Goal: Book appointment/travel/reservation

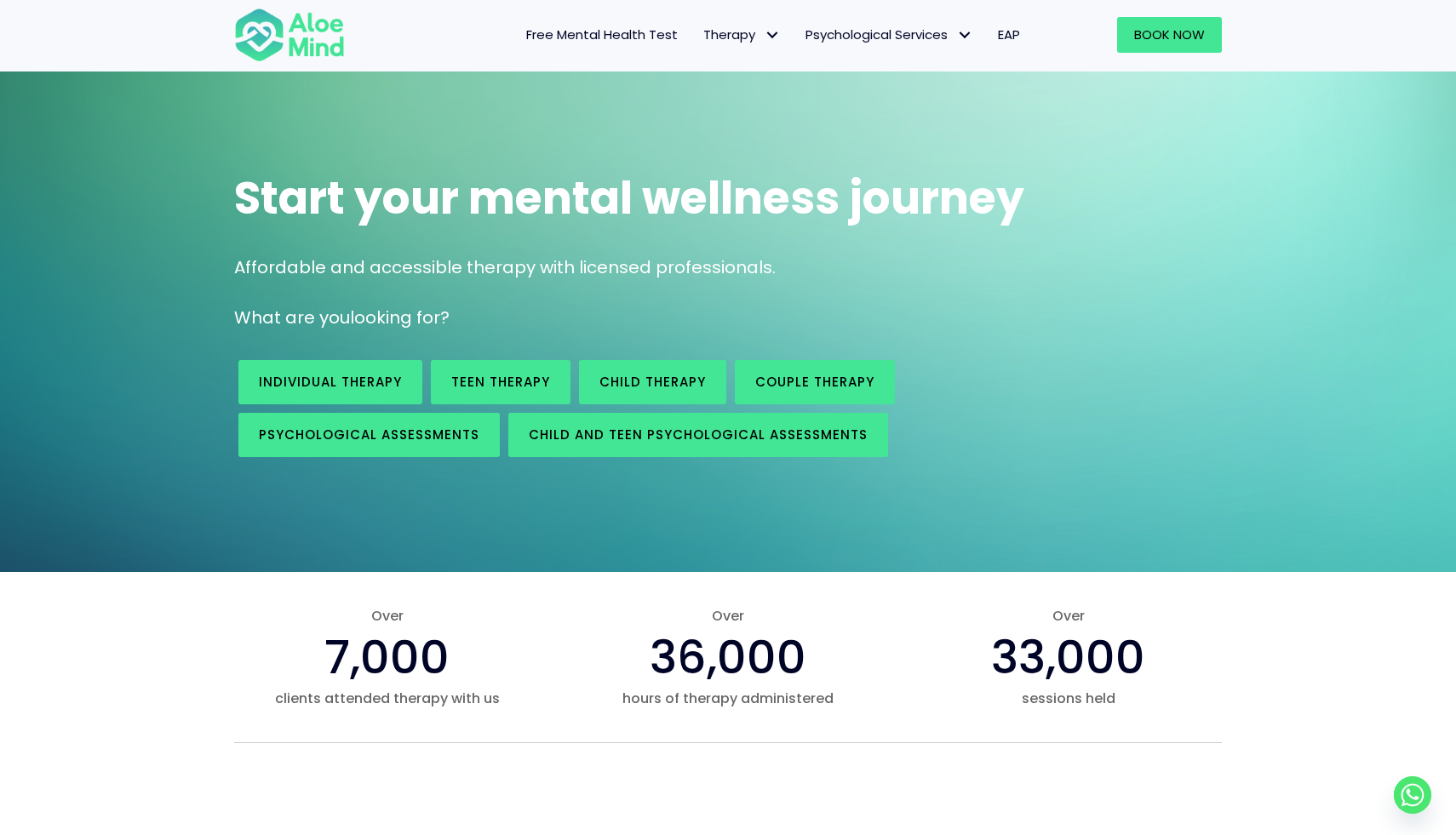
scroll to position [52, 0]
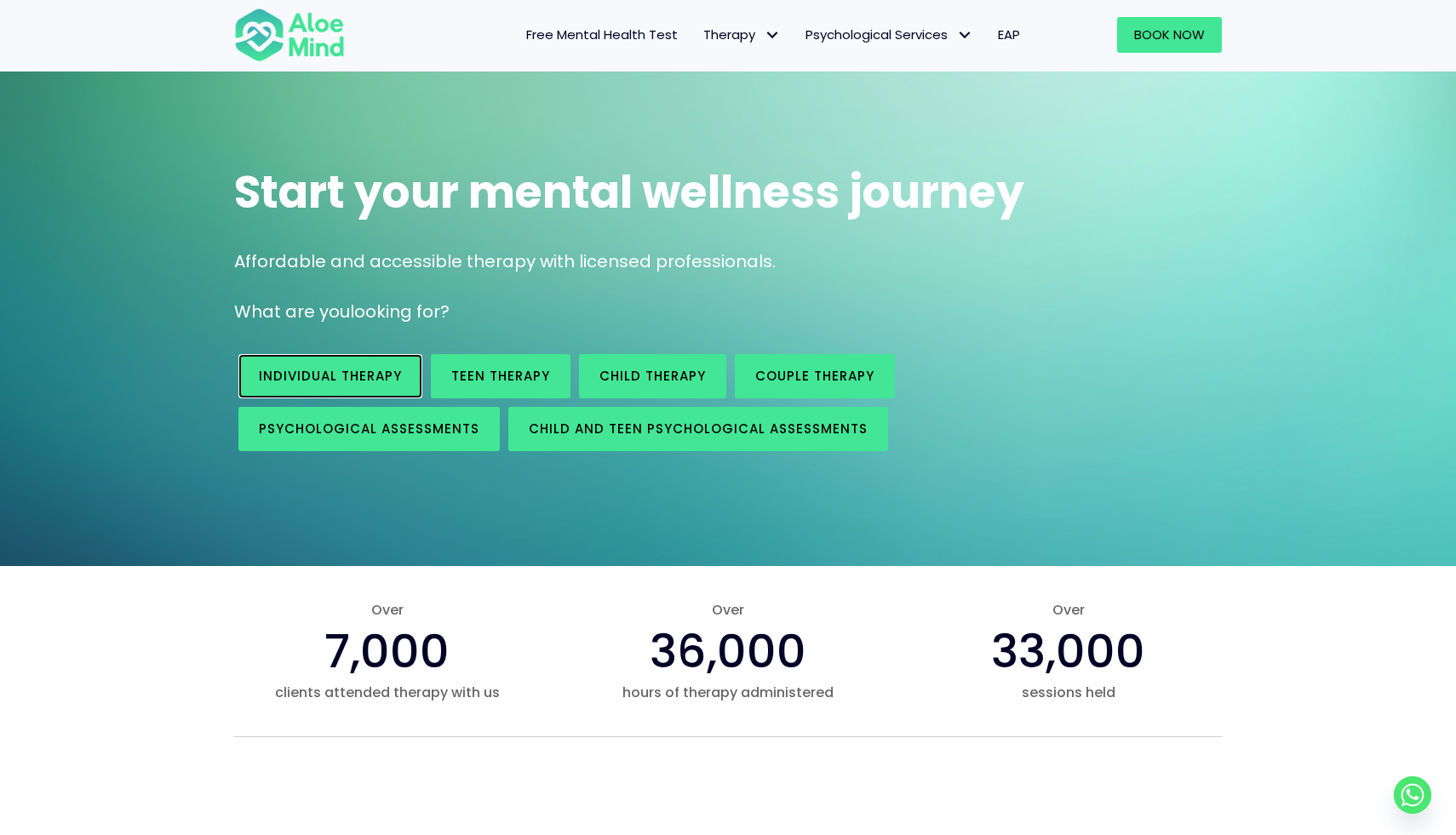
click at [330, 366] on link "Individual therapy" at bounding box center [330, 377] width 184 height 45
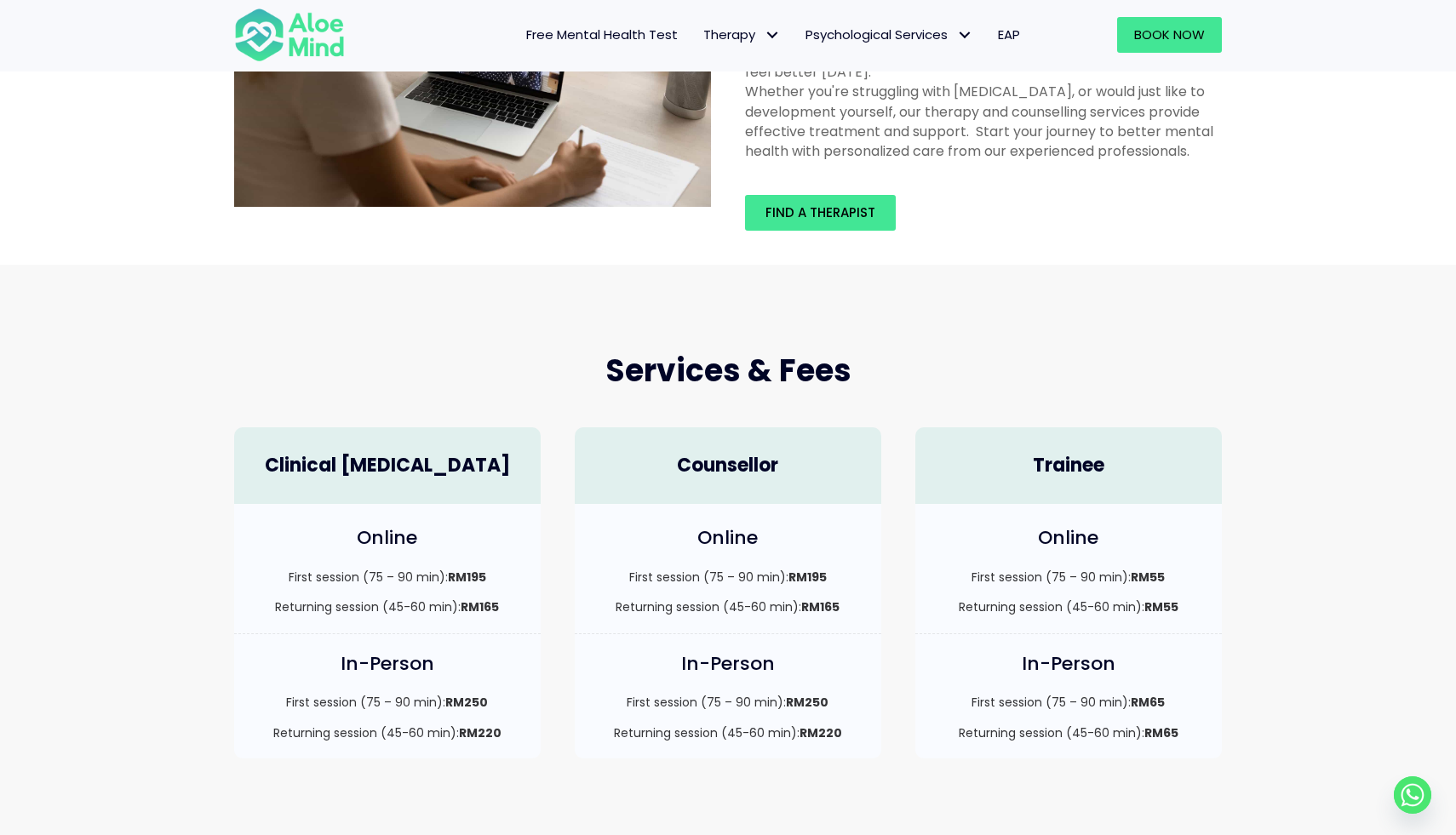
scroll to position [190, 0]
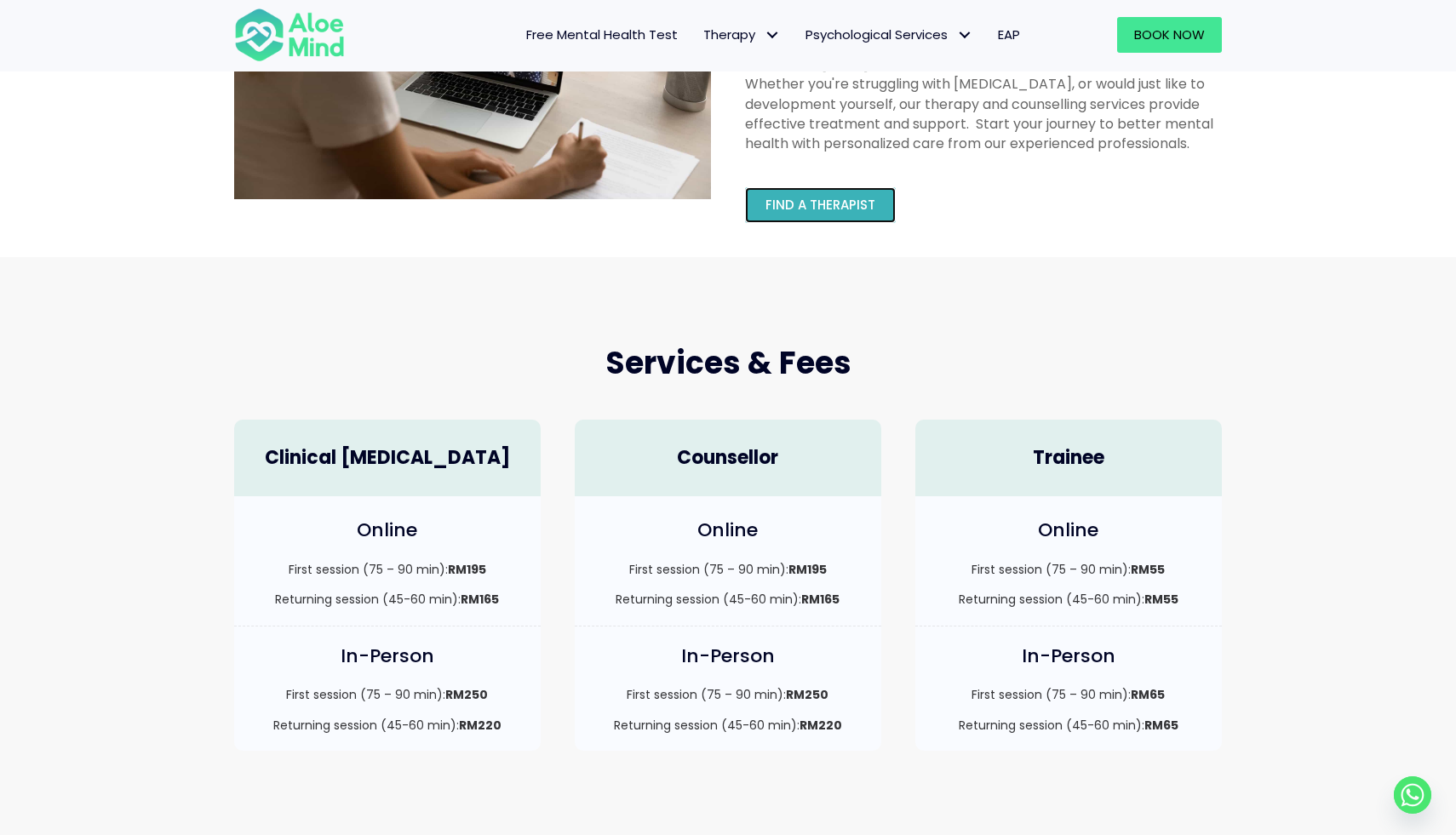
click at [844, 212] on span "Find a therapist" at bounding box center [820, 204] width 109 height 17
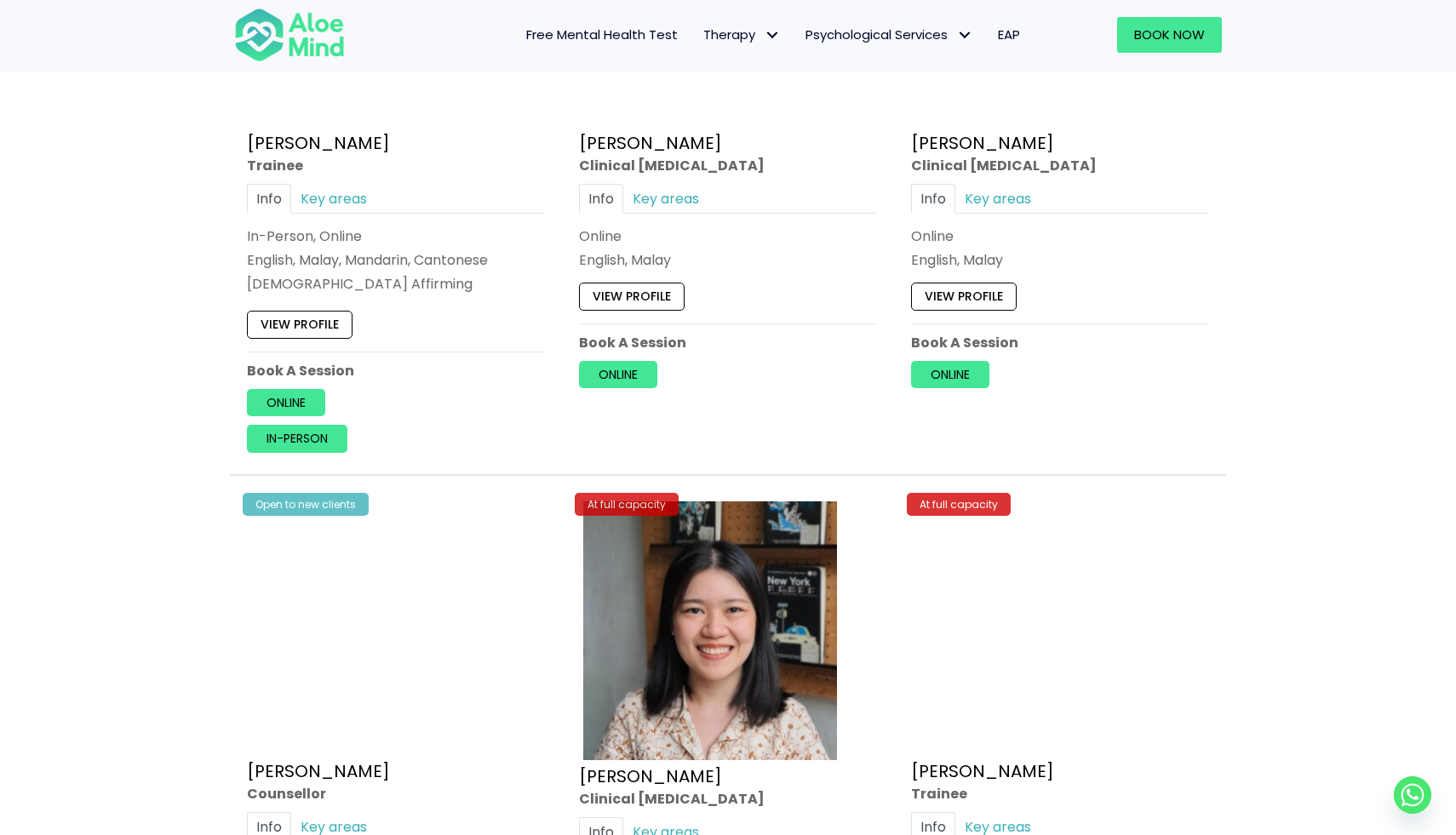
scroll to position [4886, 0]
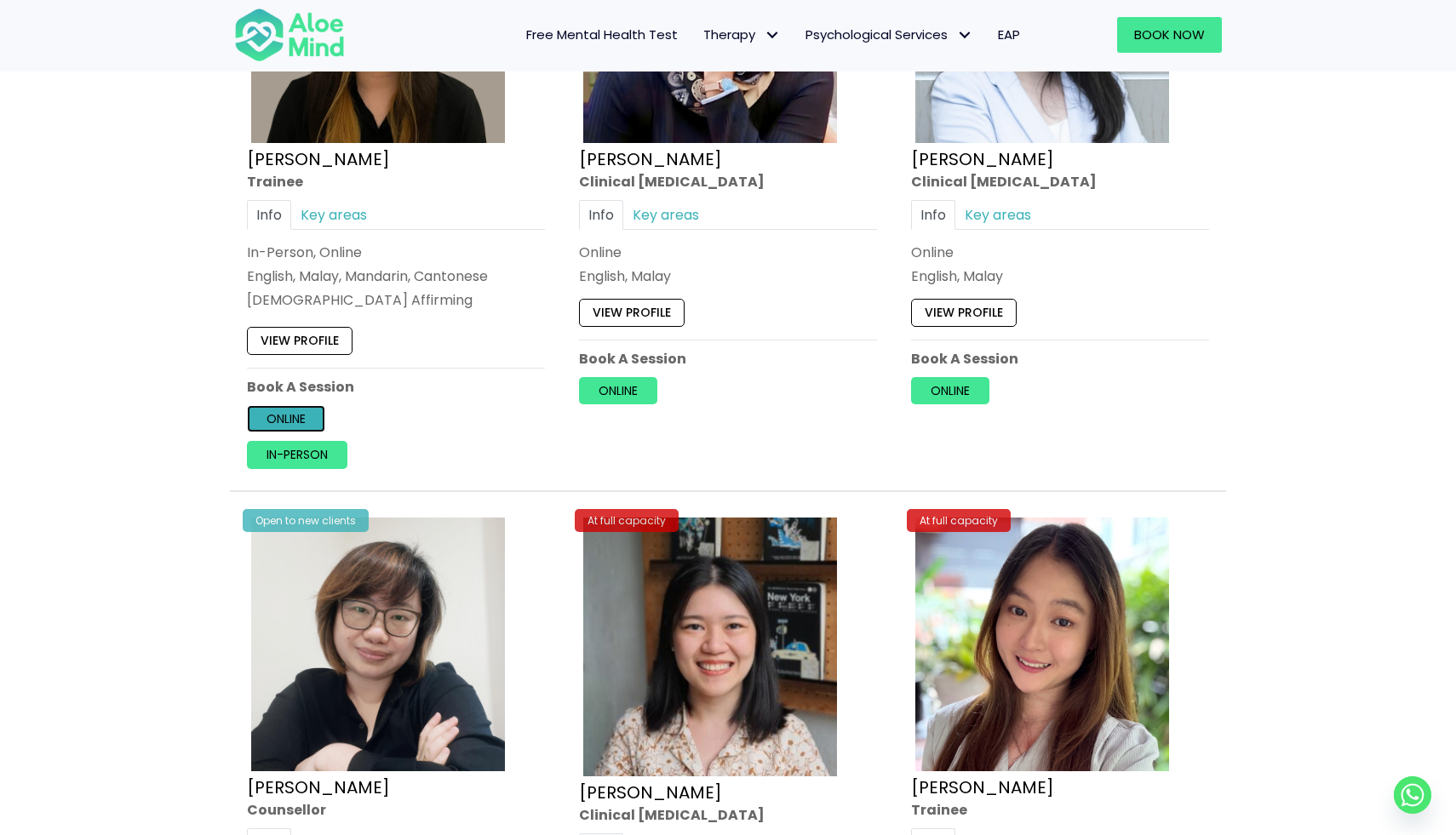
click at [286, 427] on link "Online" at bounding box center [286, 418] width 78 height 27
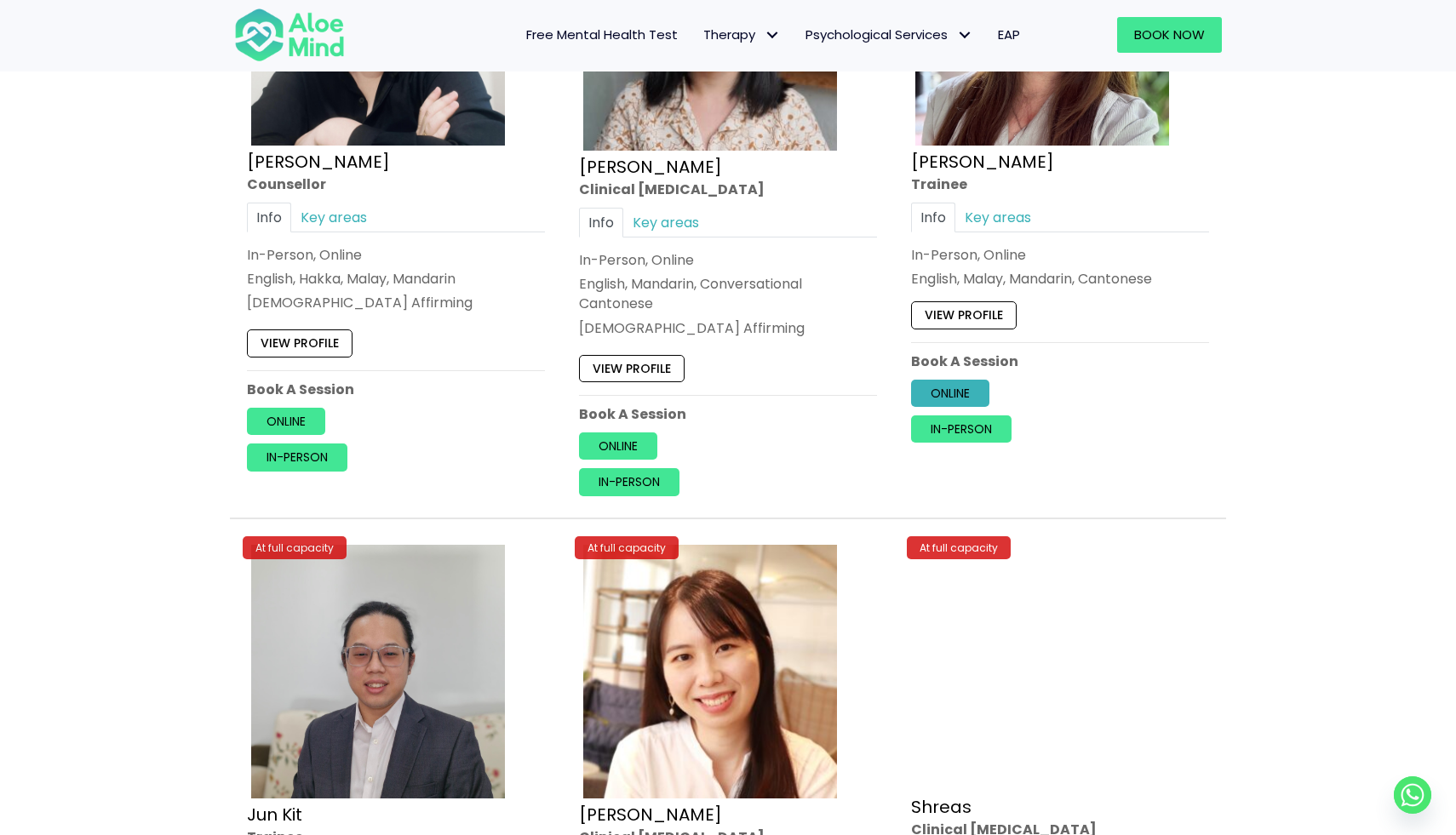
scroll to position [5523, 0]
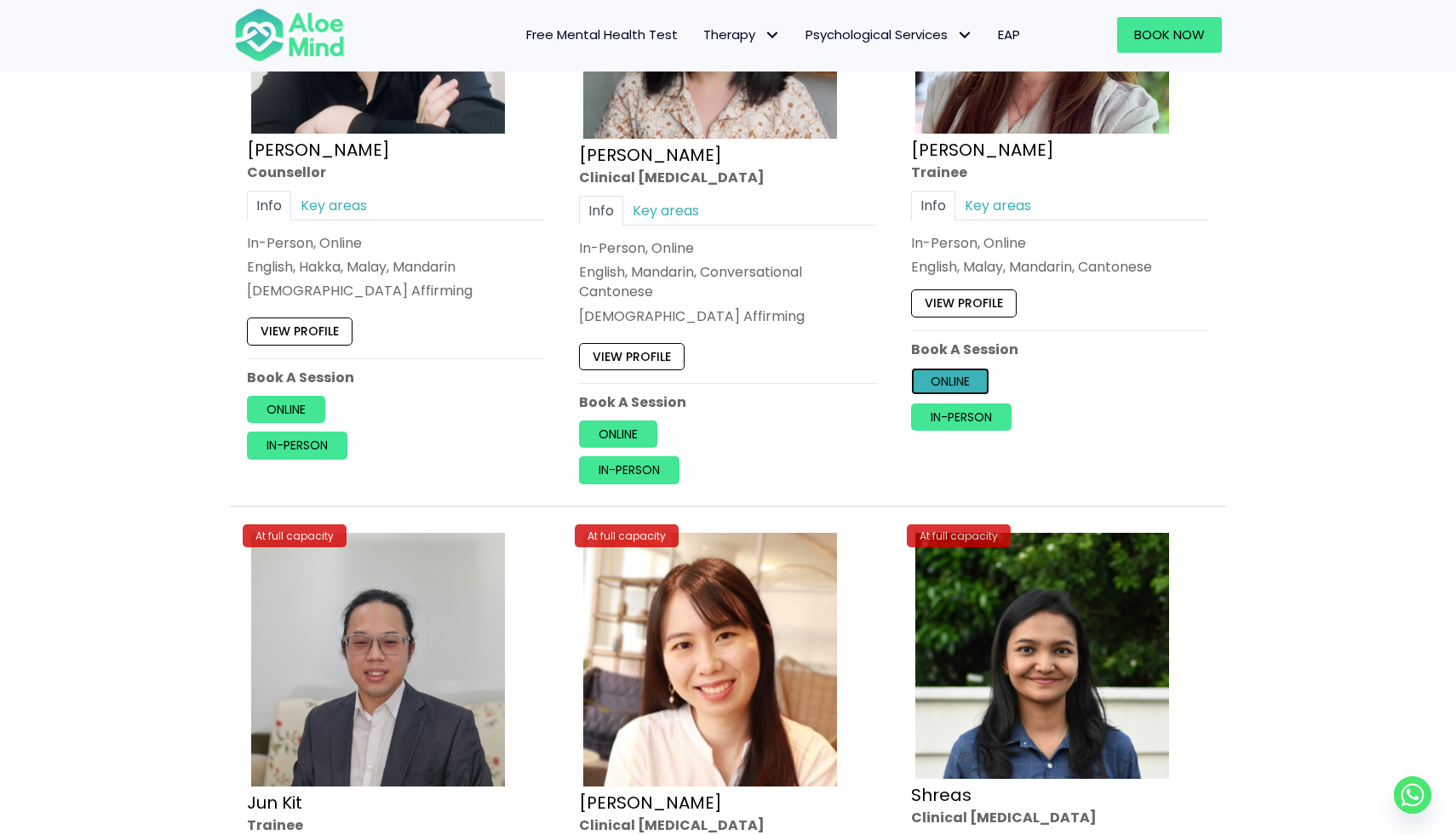
click at [934, 378] on link "Online" at bounding box center [950, 382] width 78 height 27
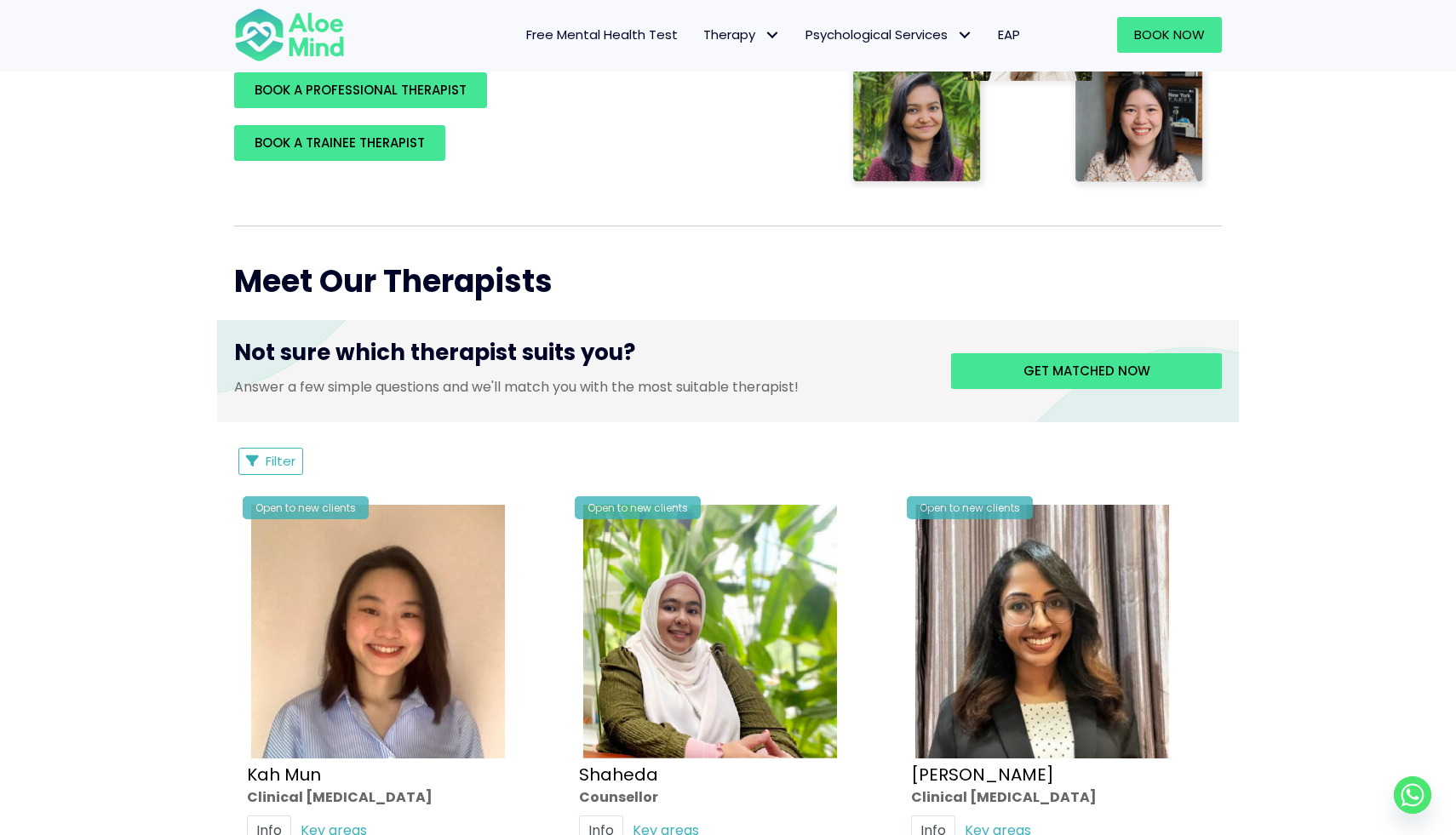
scroll to position [454, 0]
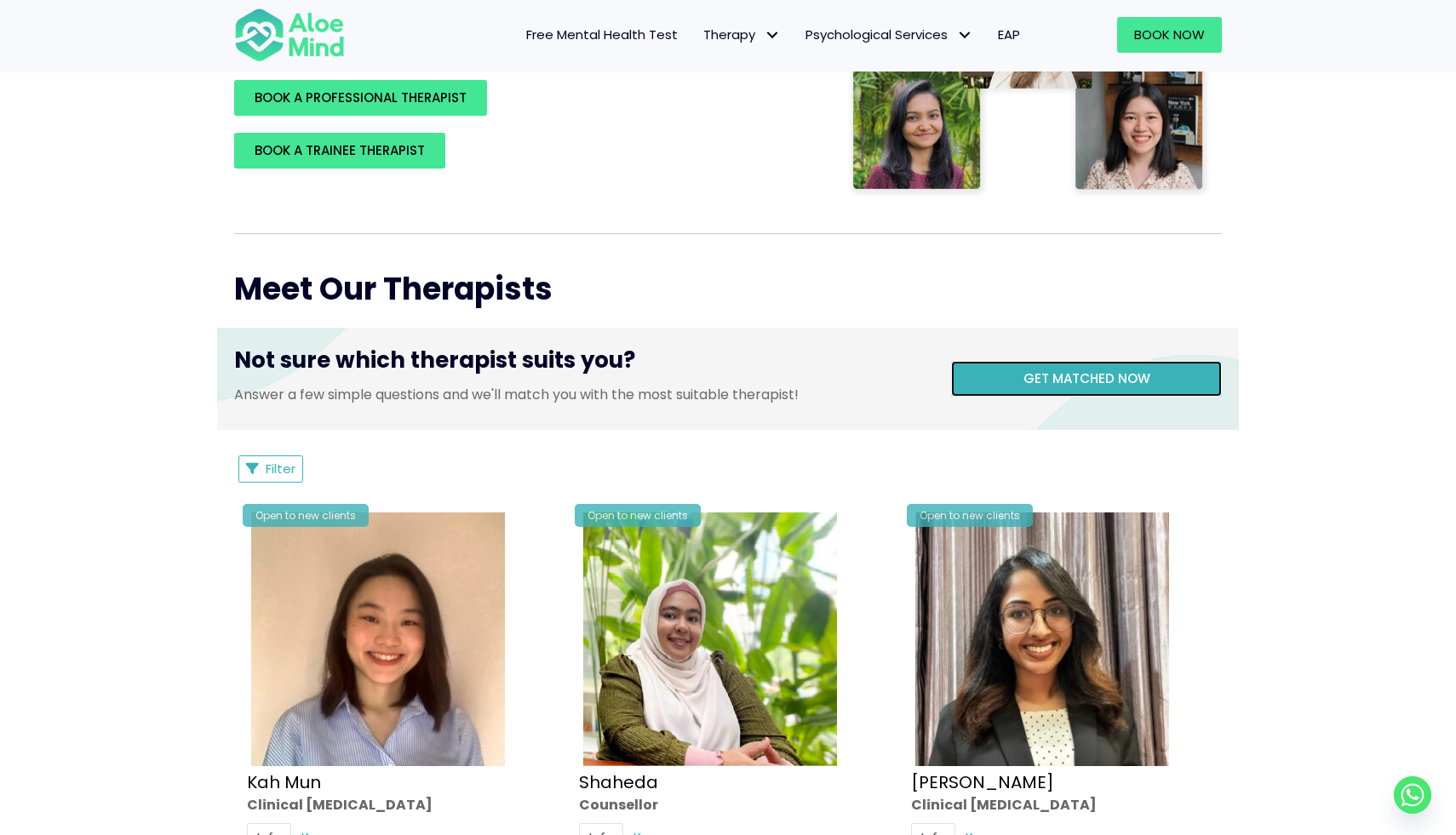
click at [1104, 377] on span "Get matched now" at bounding box center [1087, 379] width 127 height 17
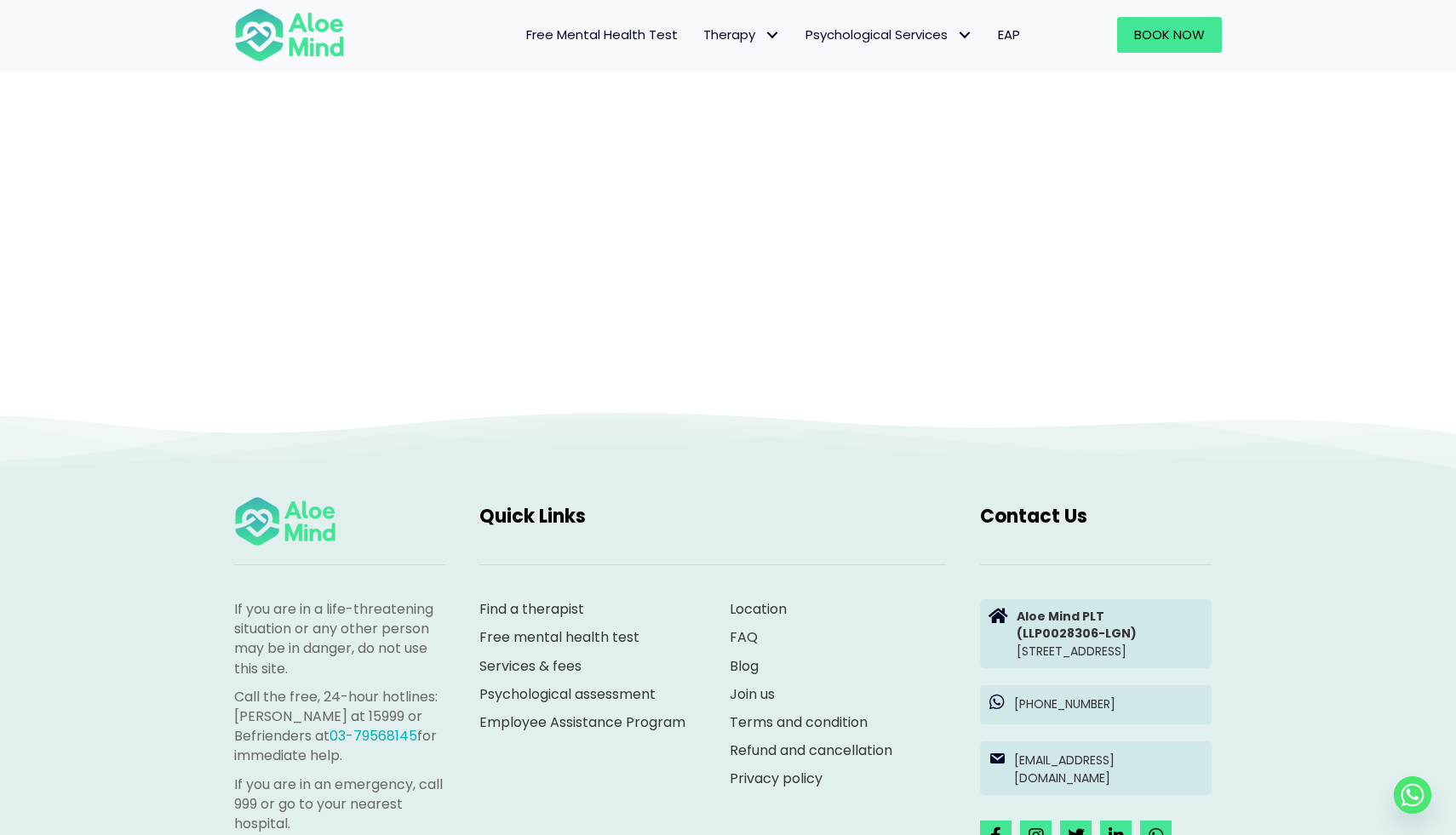
scroll to position [175, 0]
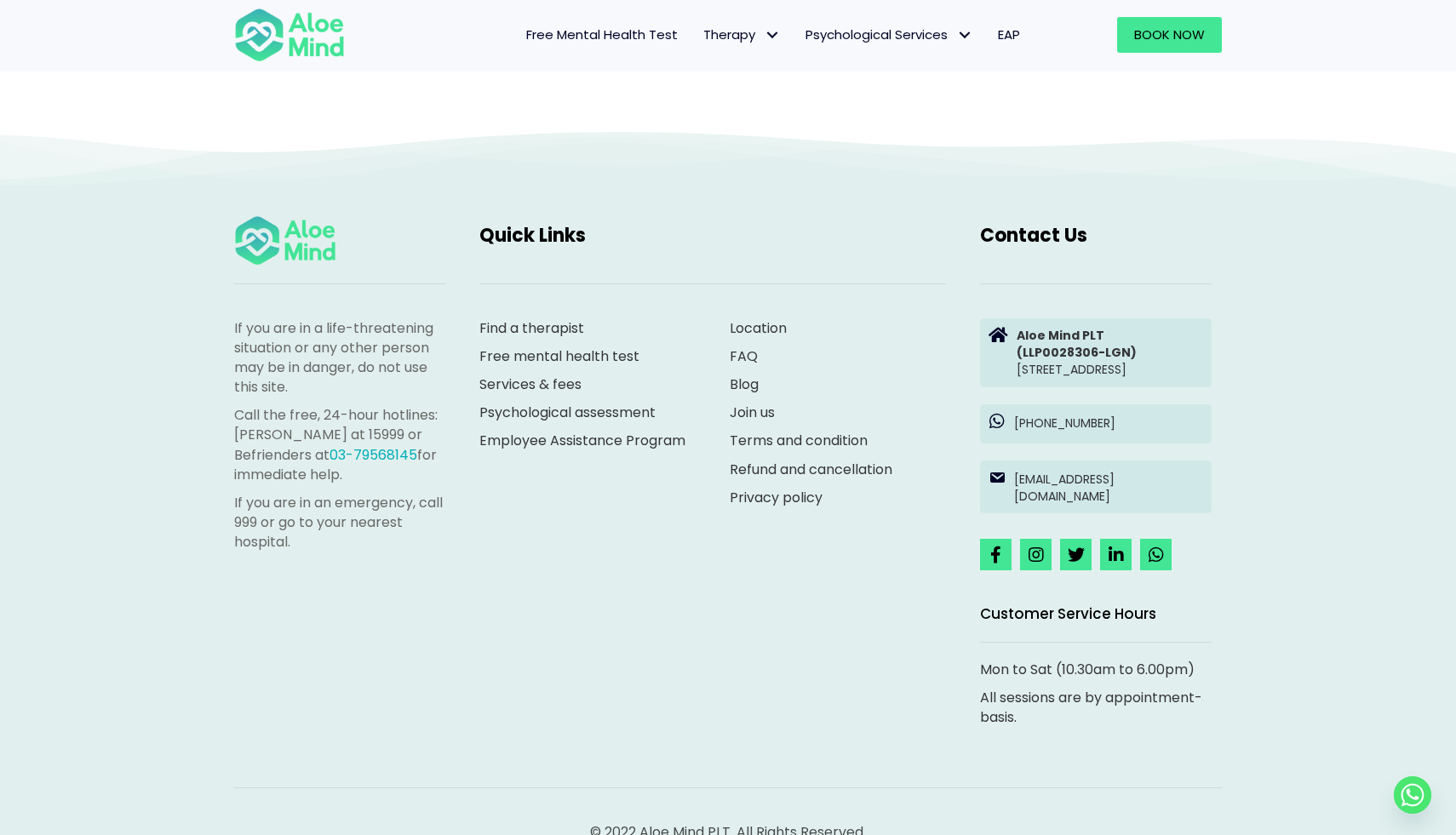
scroll to position [1609, 0]
